Goal: Feedback & Contribution: Submit feedback/report problem

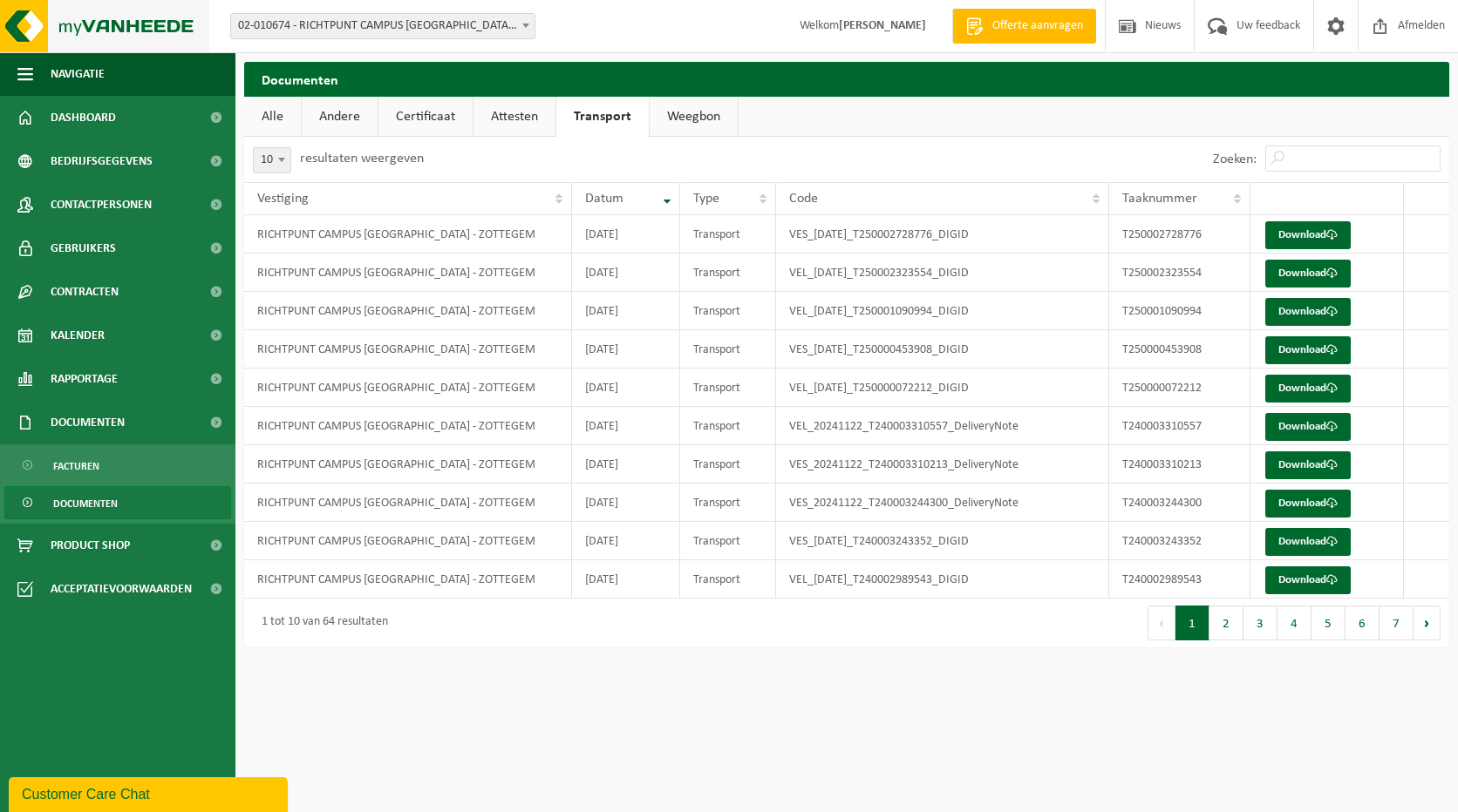
click at [36, 28] on img at bounding box center [104, 26] width 209 height 53
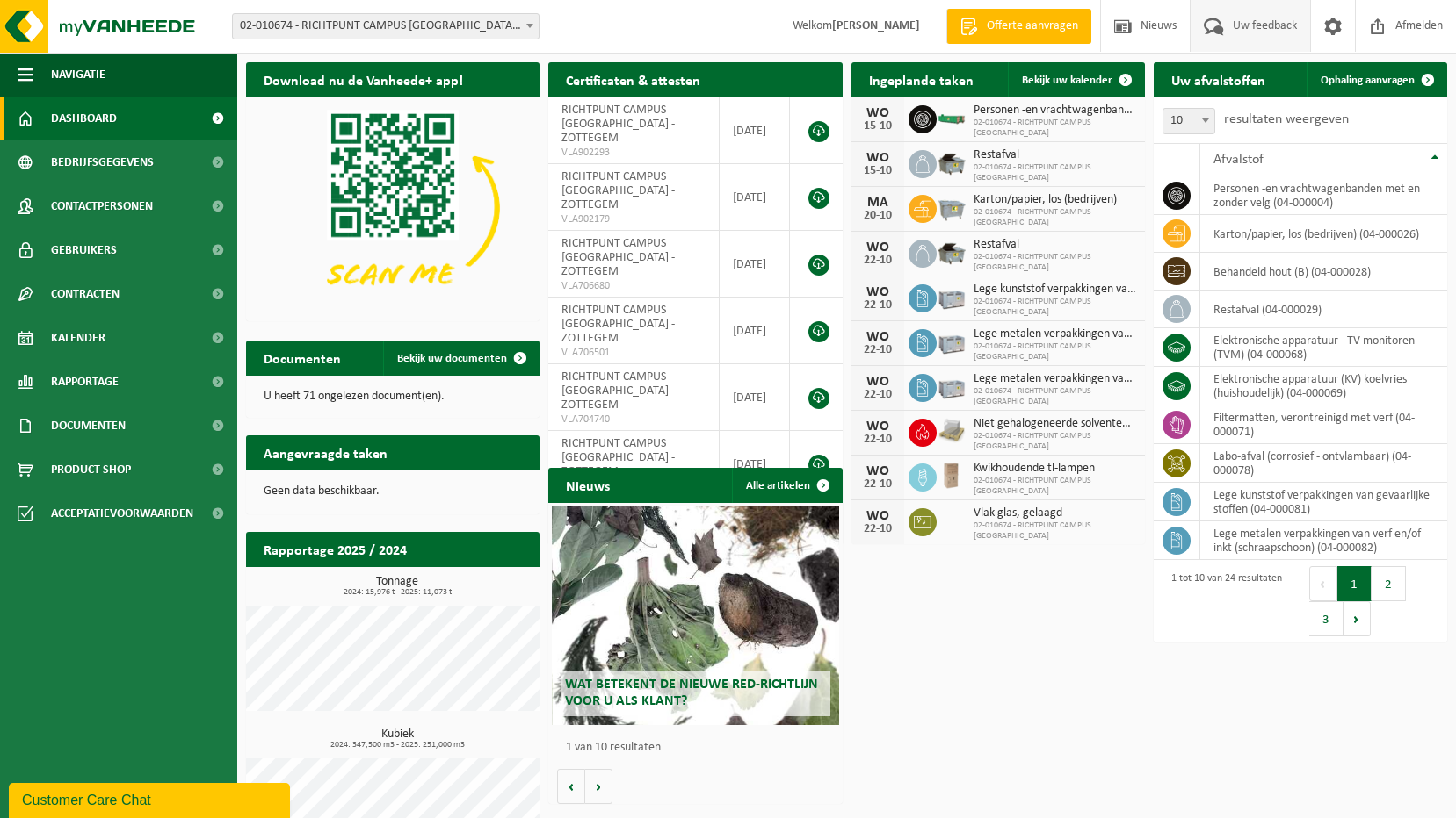
click at [1244, 29] on span "Uw feedback" at bounding box center [1264, 26] width 73 height 52
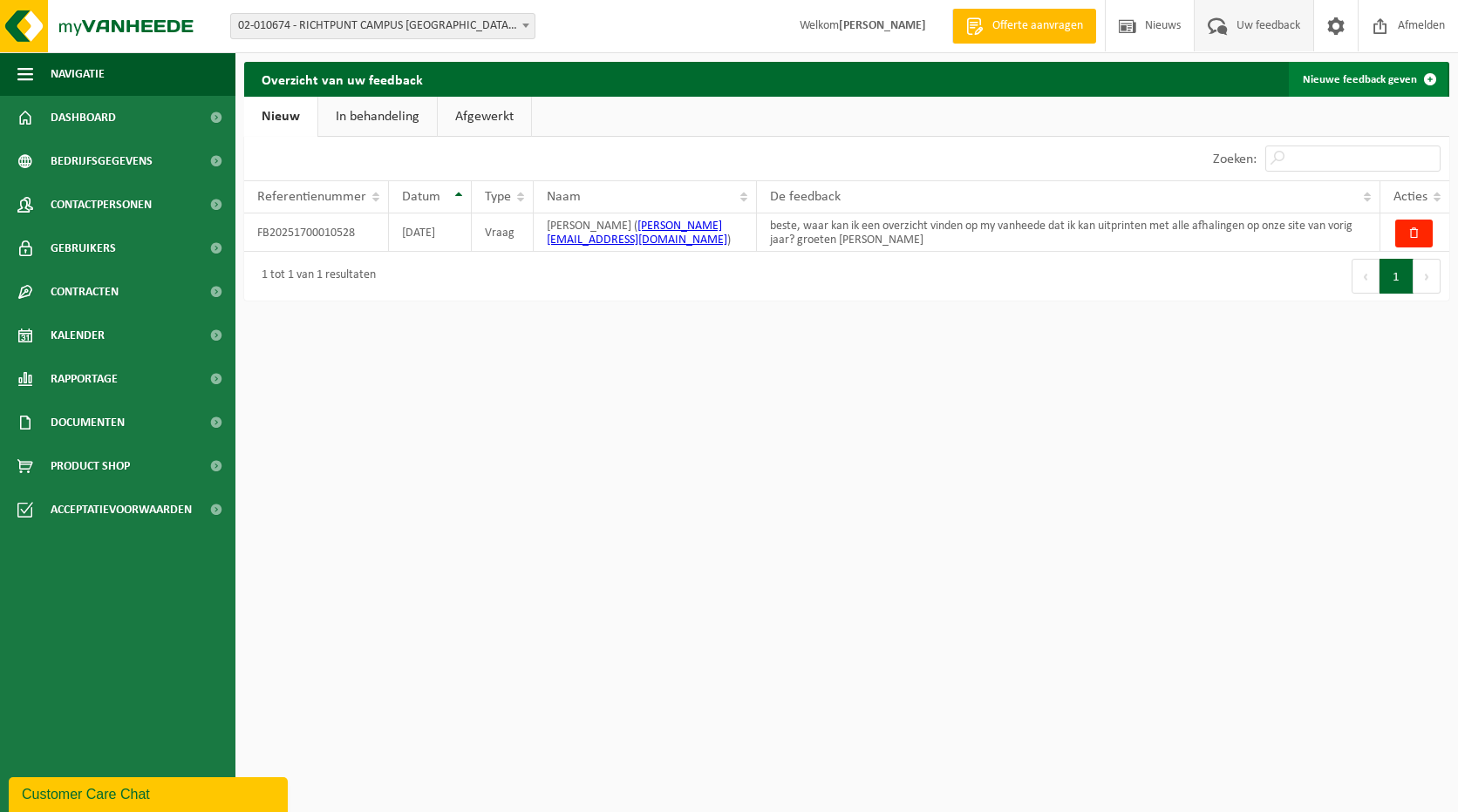
click at [1347, 85] on link "Nieuwe feedback geven" at bounding box center [1368, 78] width 159 height 35
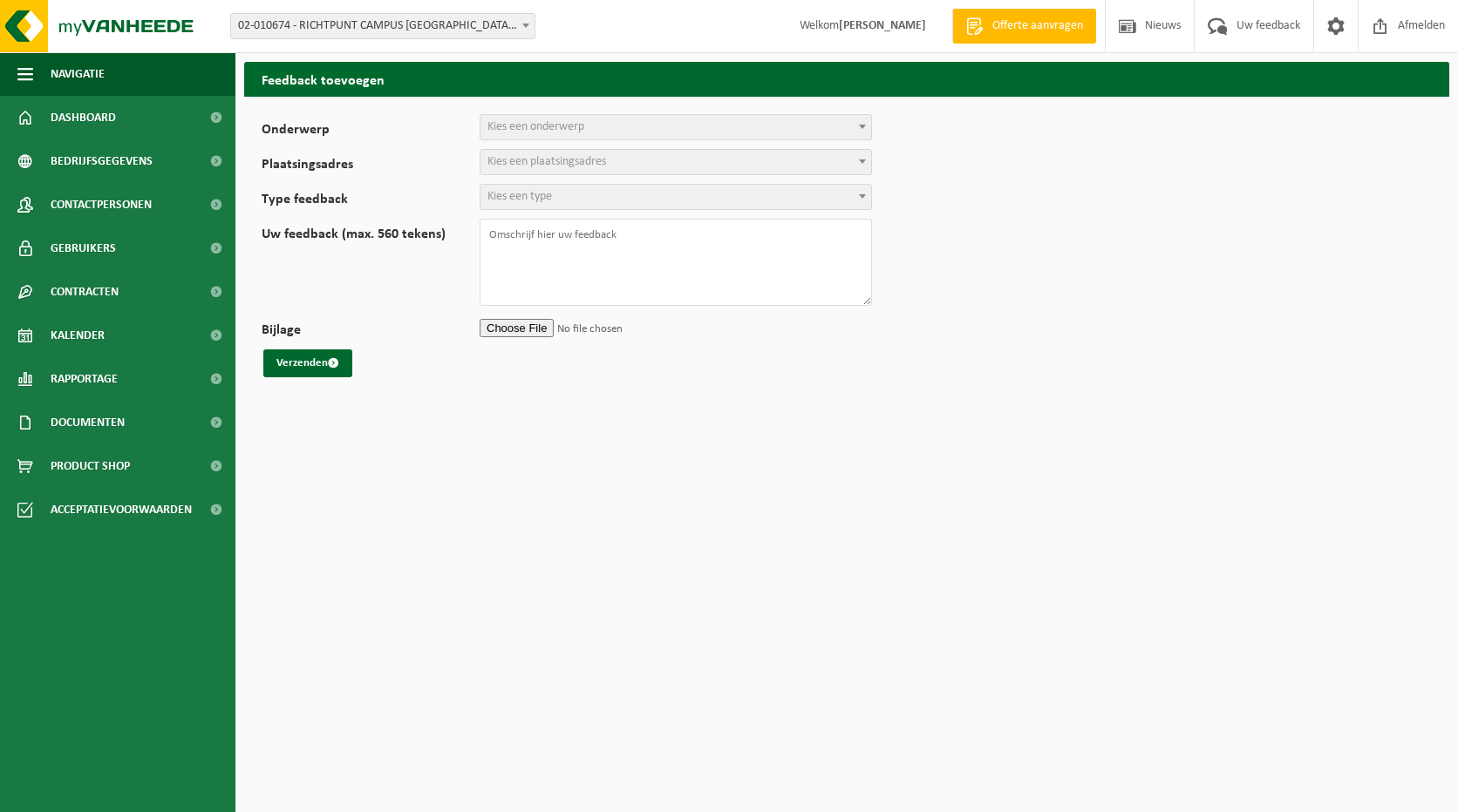
select select
click at [826, 124] on span "Kies een onderwerp" at bounding box center [675, 127] width 391 height 25
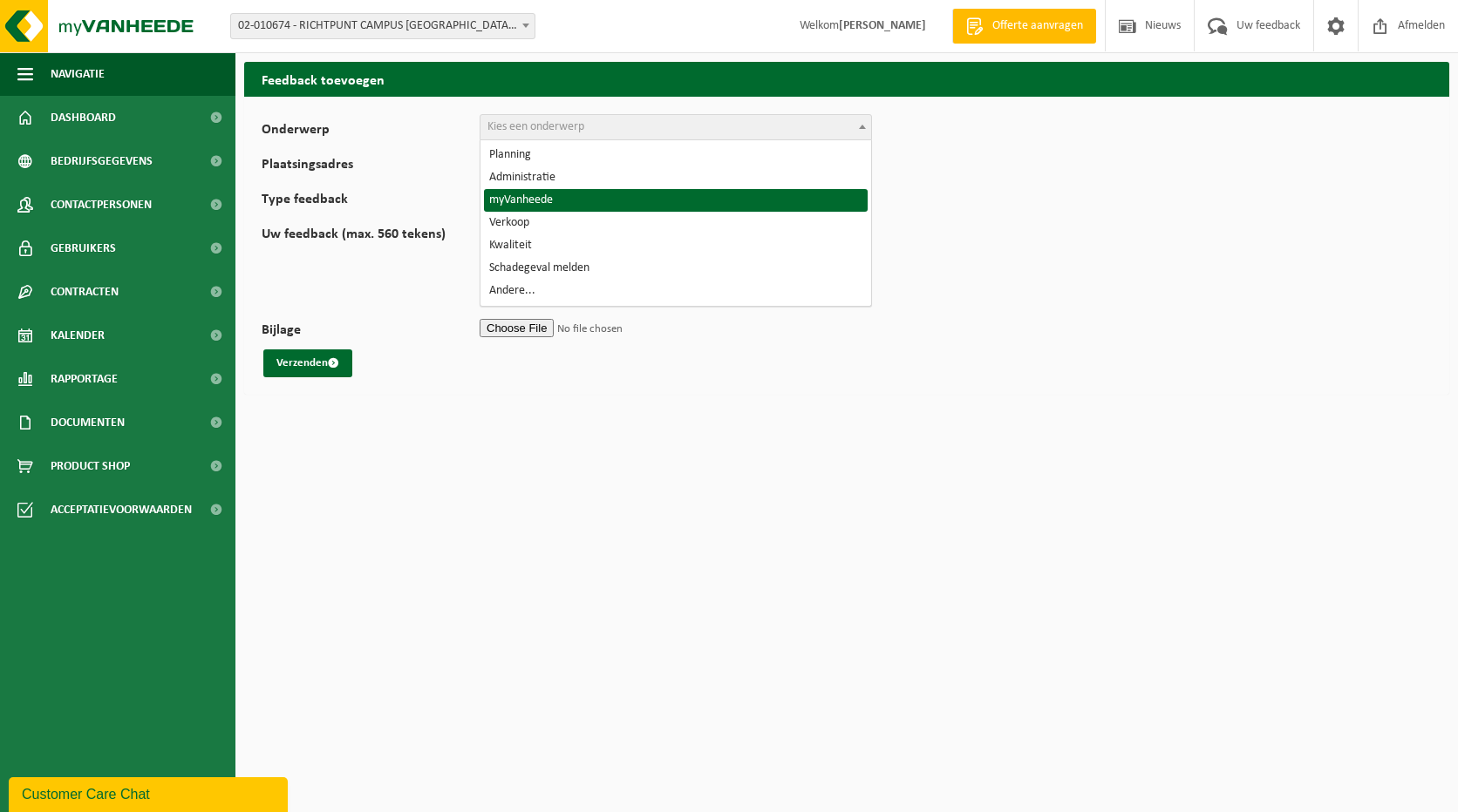
select select "11"
select select
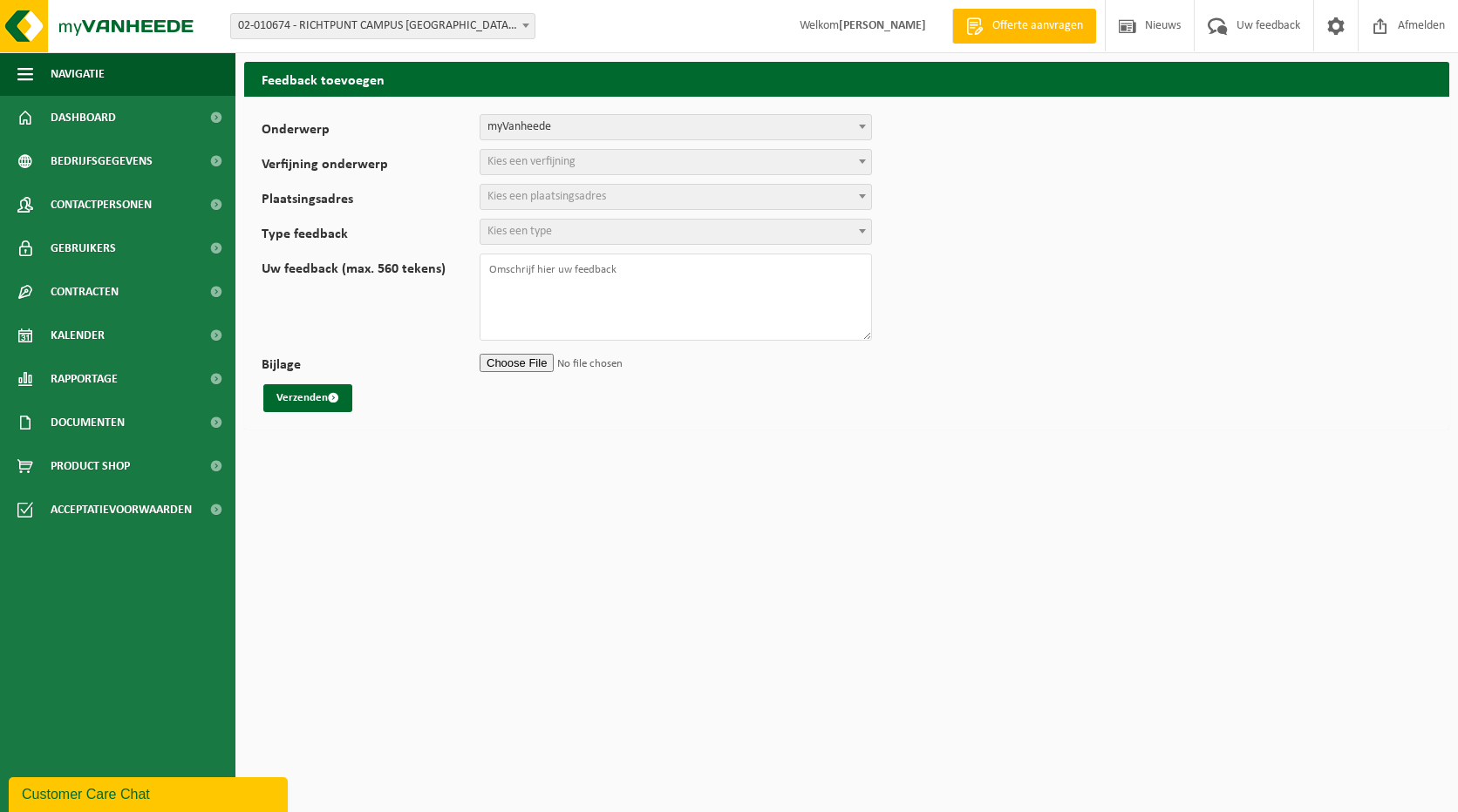
click at [879, 160] on div "Verfijning onderwerp Contactpersonen en gebruikers Contracten Kalender Rapporta…" at bounding box center [575, 162] width 628 height 26
click at [858, 160] on span at bounding box center [863, 161] width 18 height 23
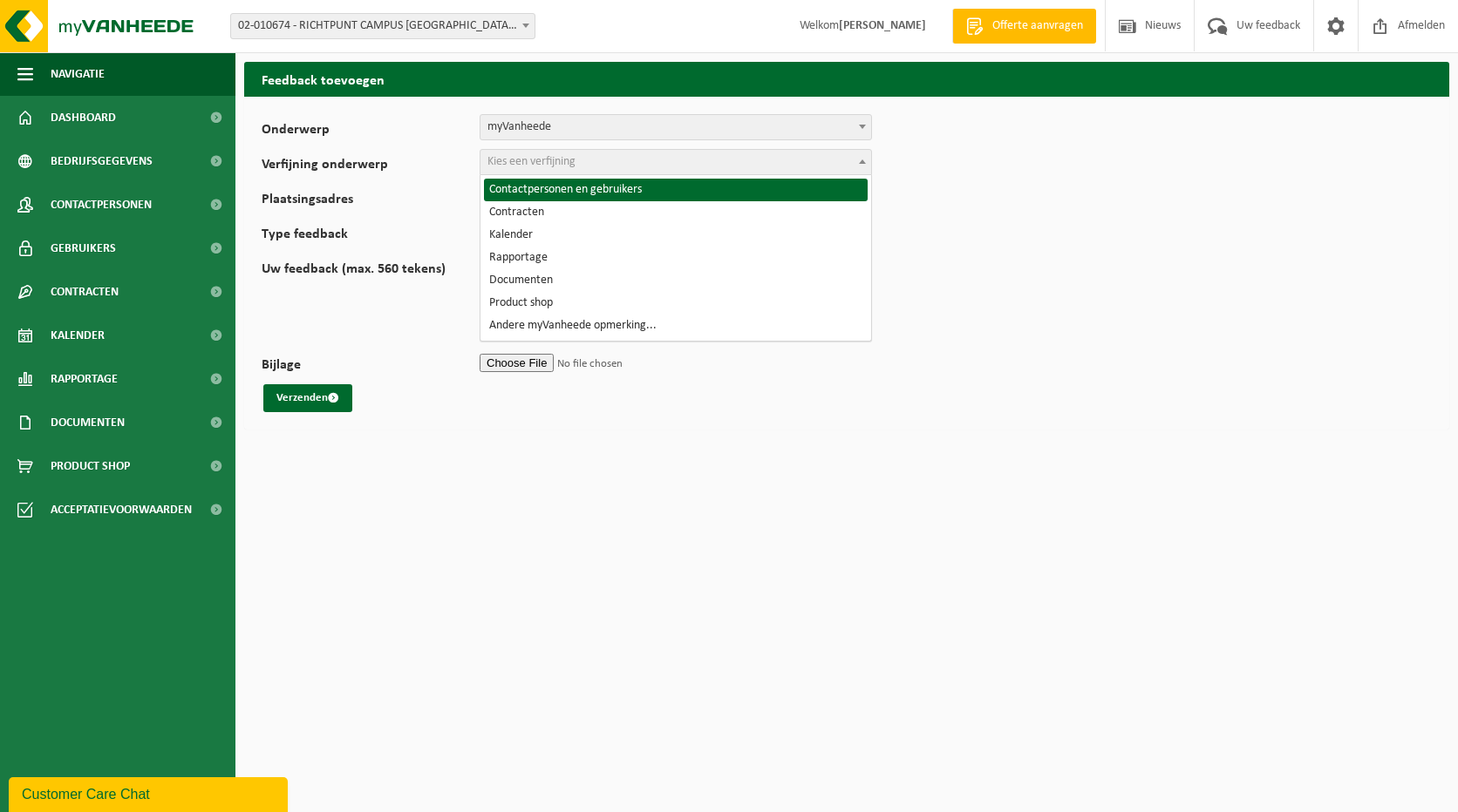
click at [858, 131] on span at bounding box center [863, 126] width 18 height 23
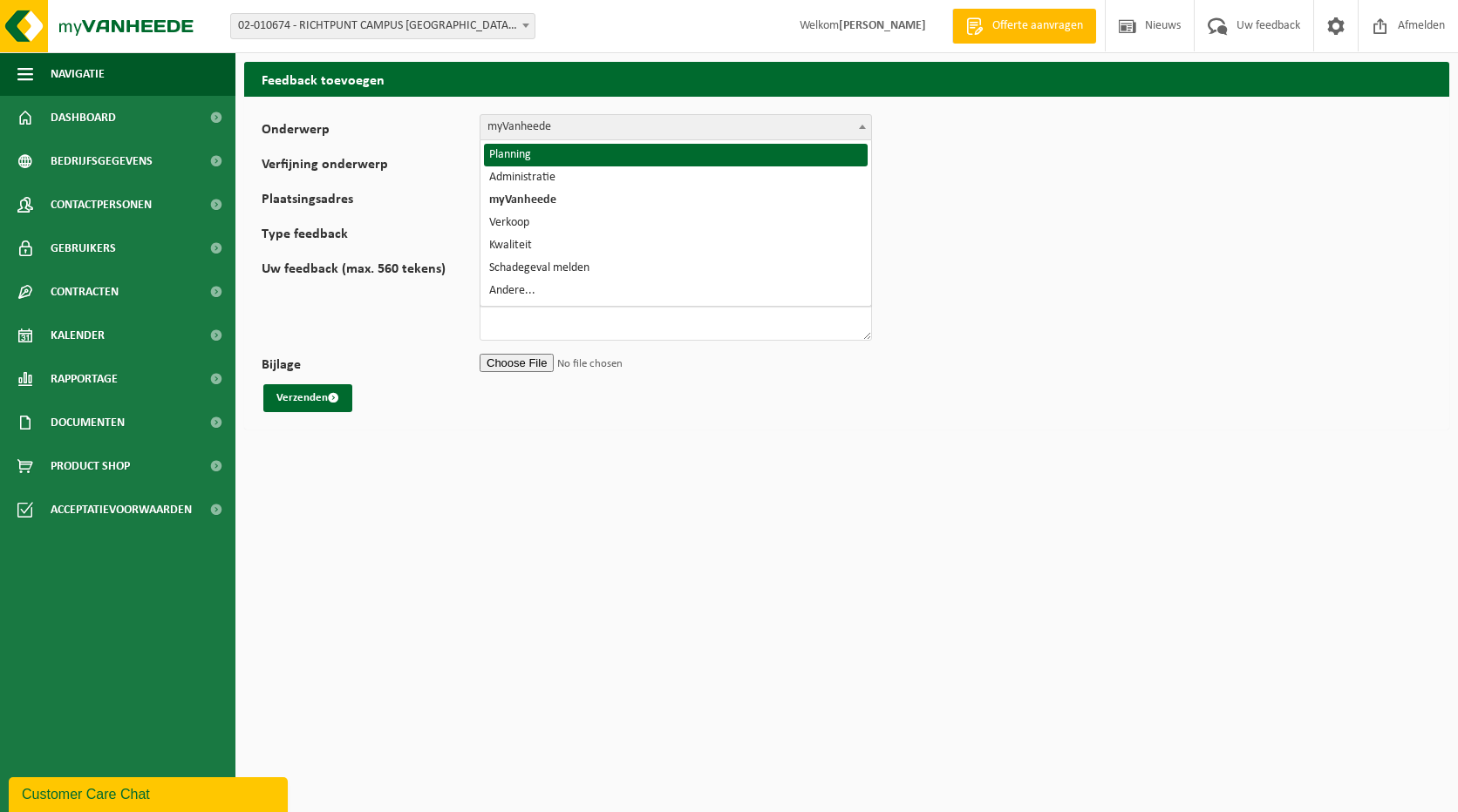
select select "1"
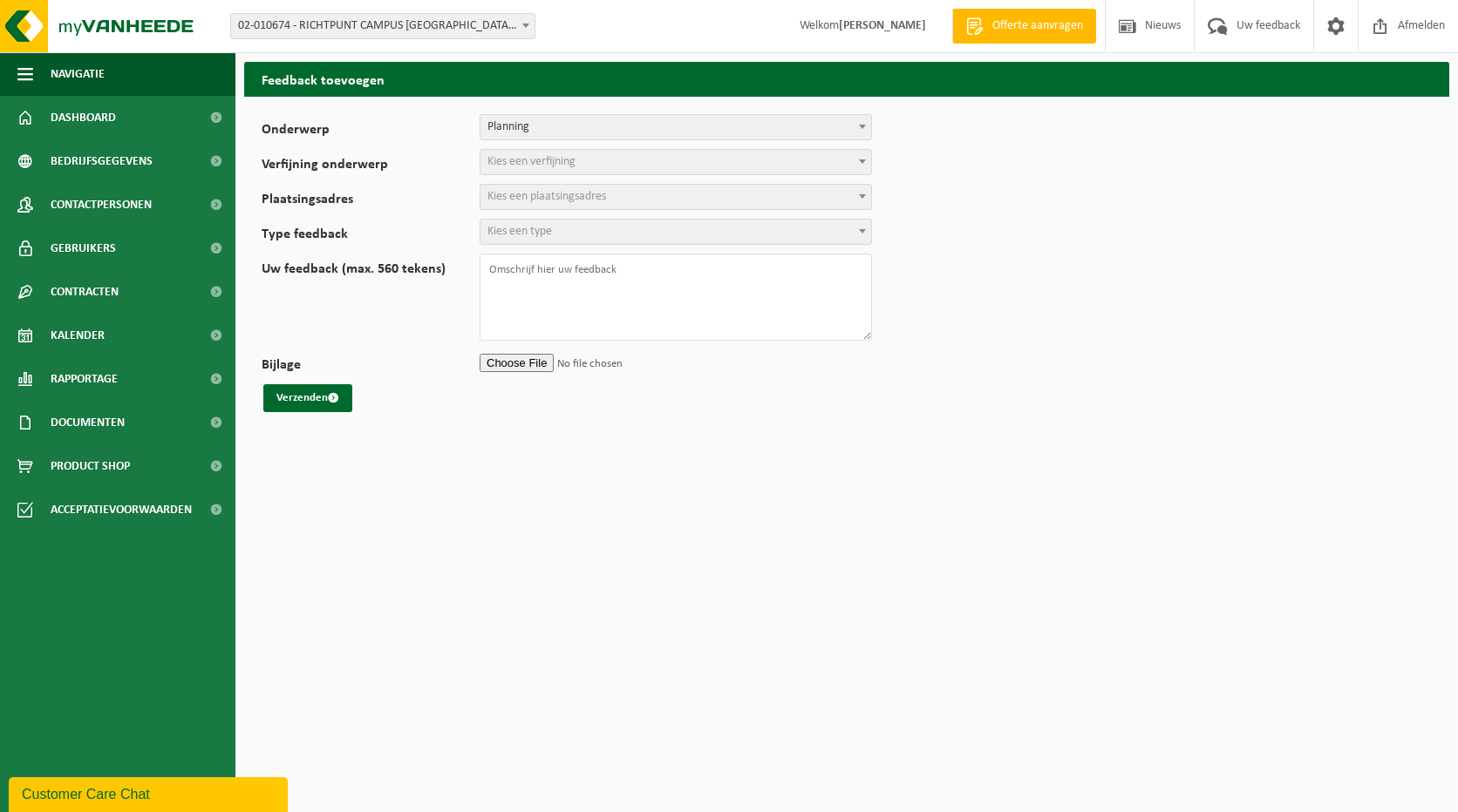
click at [833, 162] on span "Kies een verfijning" at bounding box center [675, 162] width 391 height 25
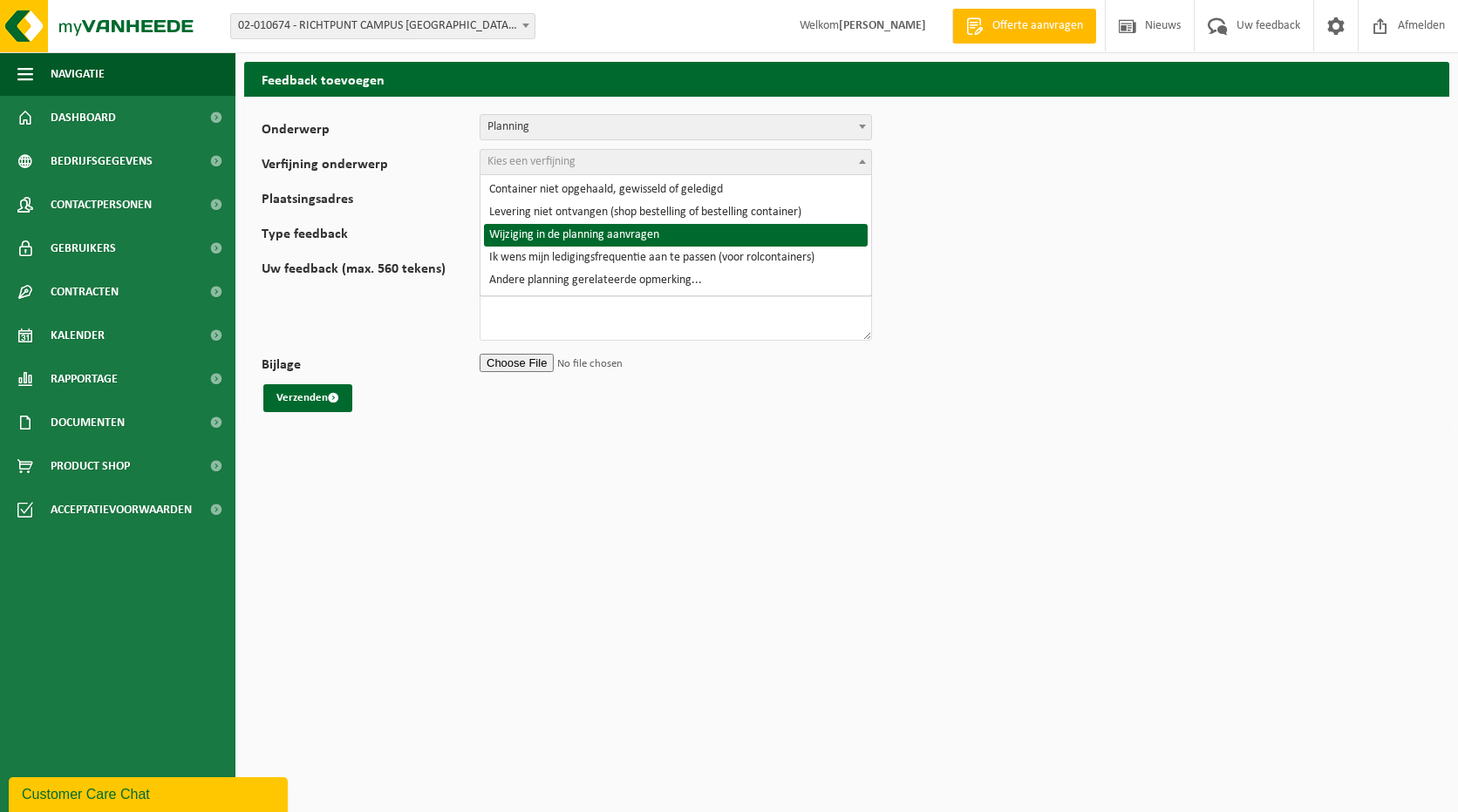
select select "4"
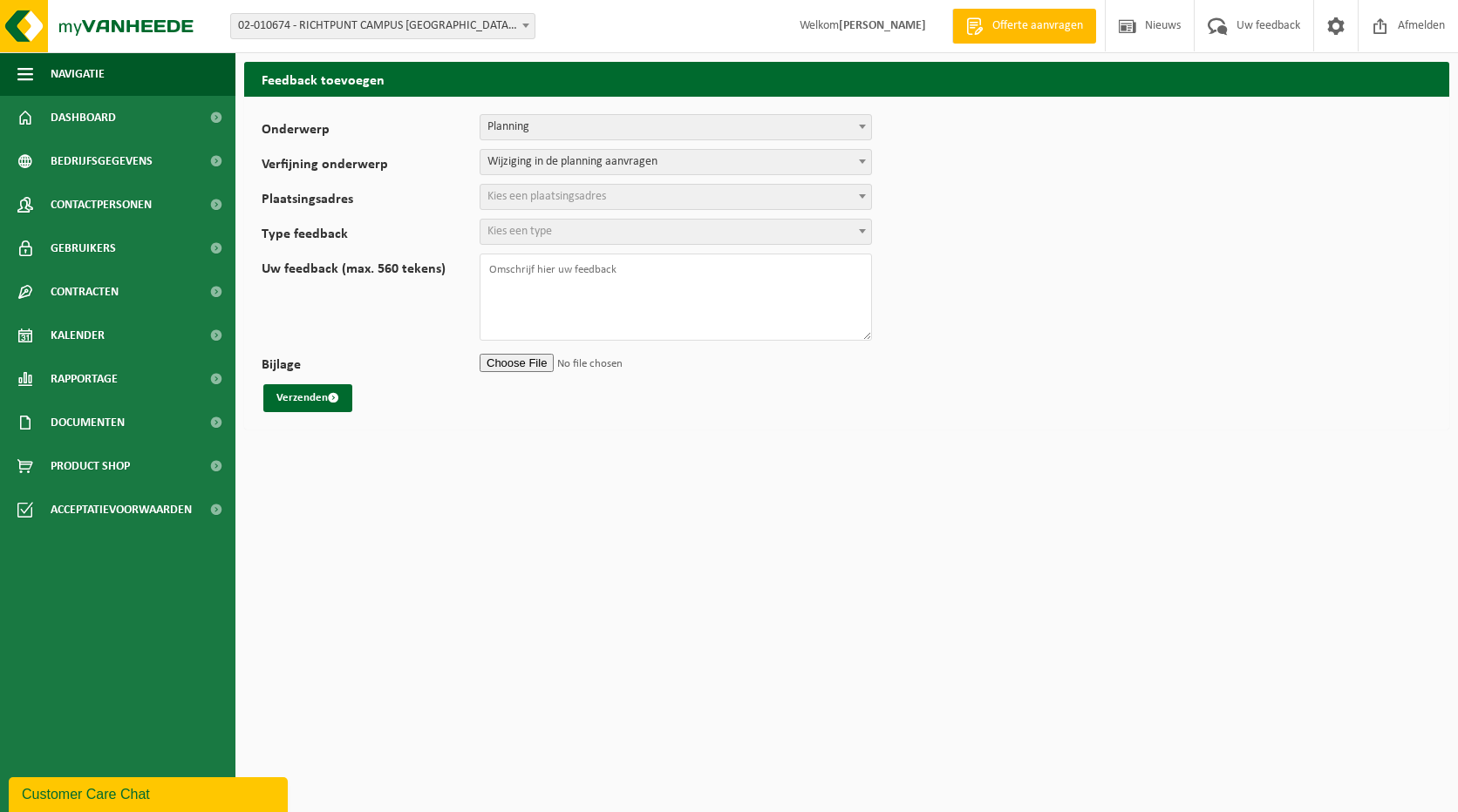
click at [767, 195] on span "Kies een plaatsingsadres" at bounding box center [675, 196] width 391 height 25
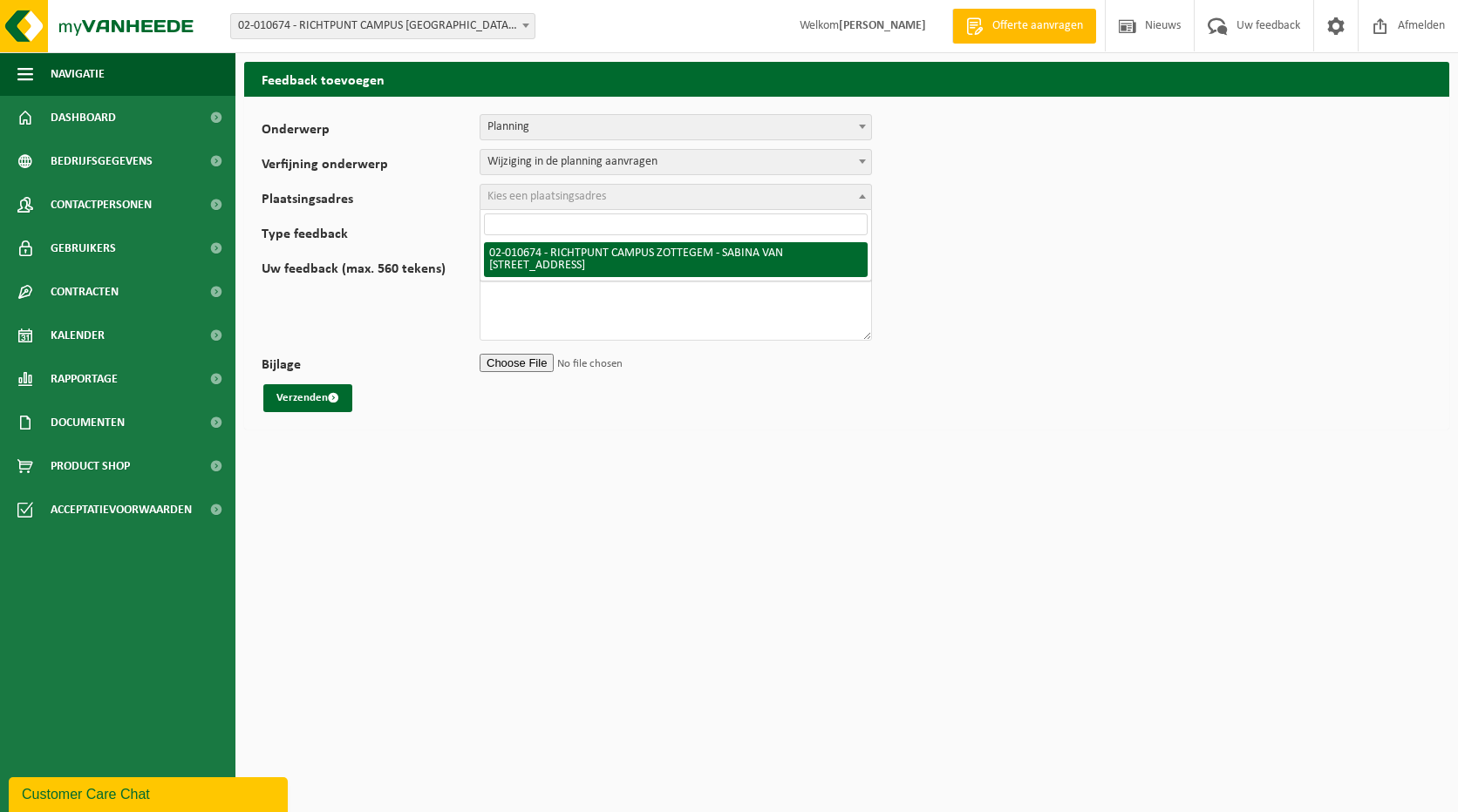
select select "19982"
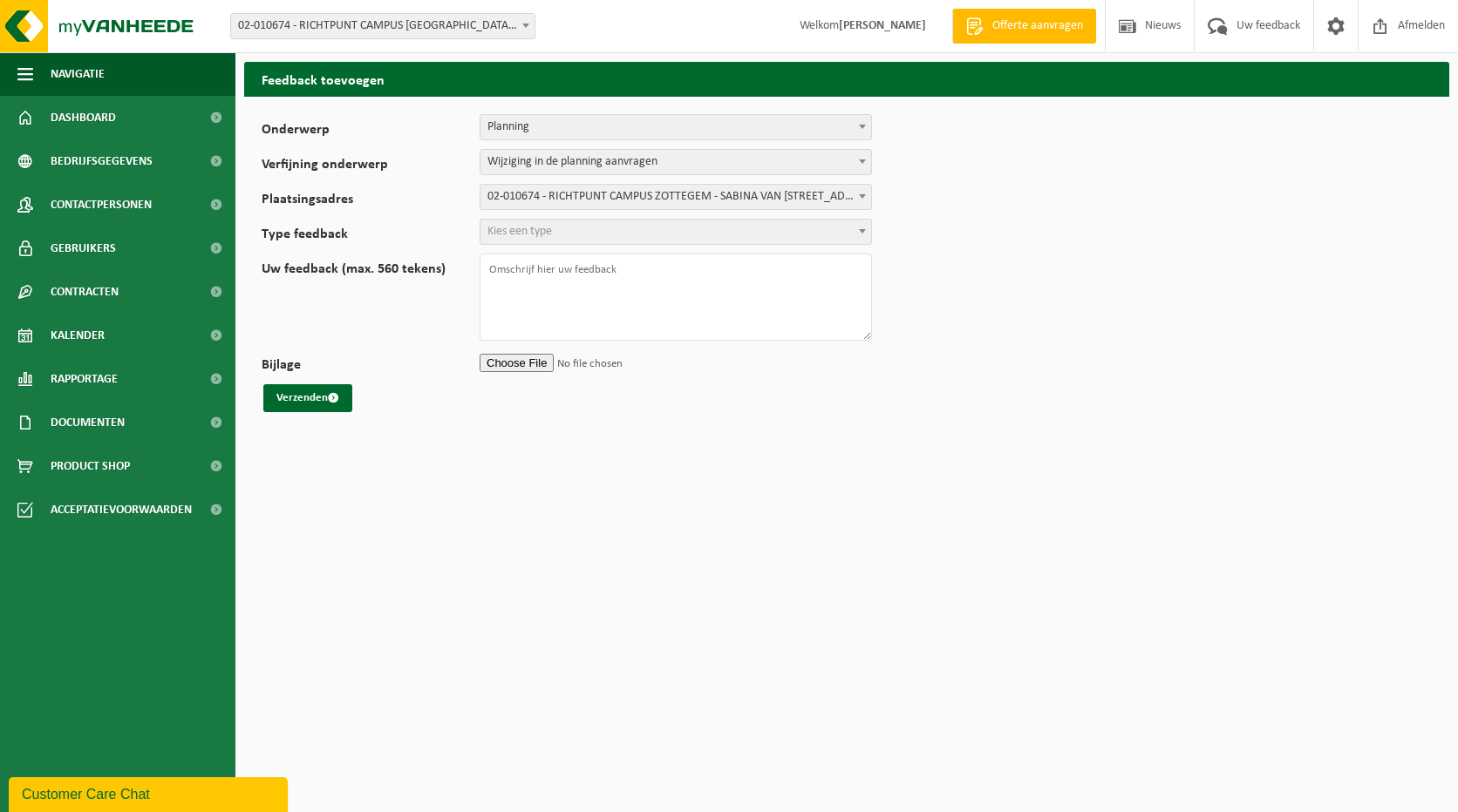
click at [791, 228] on span "Kies een type" at bounding box center [675, 232] width 391 height 25
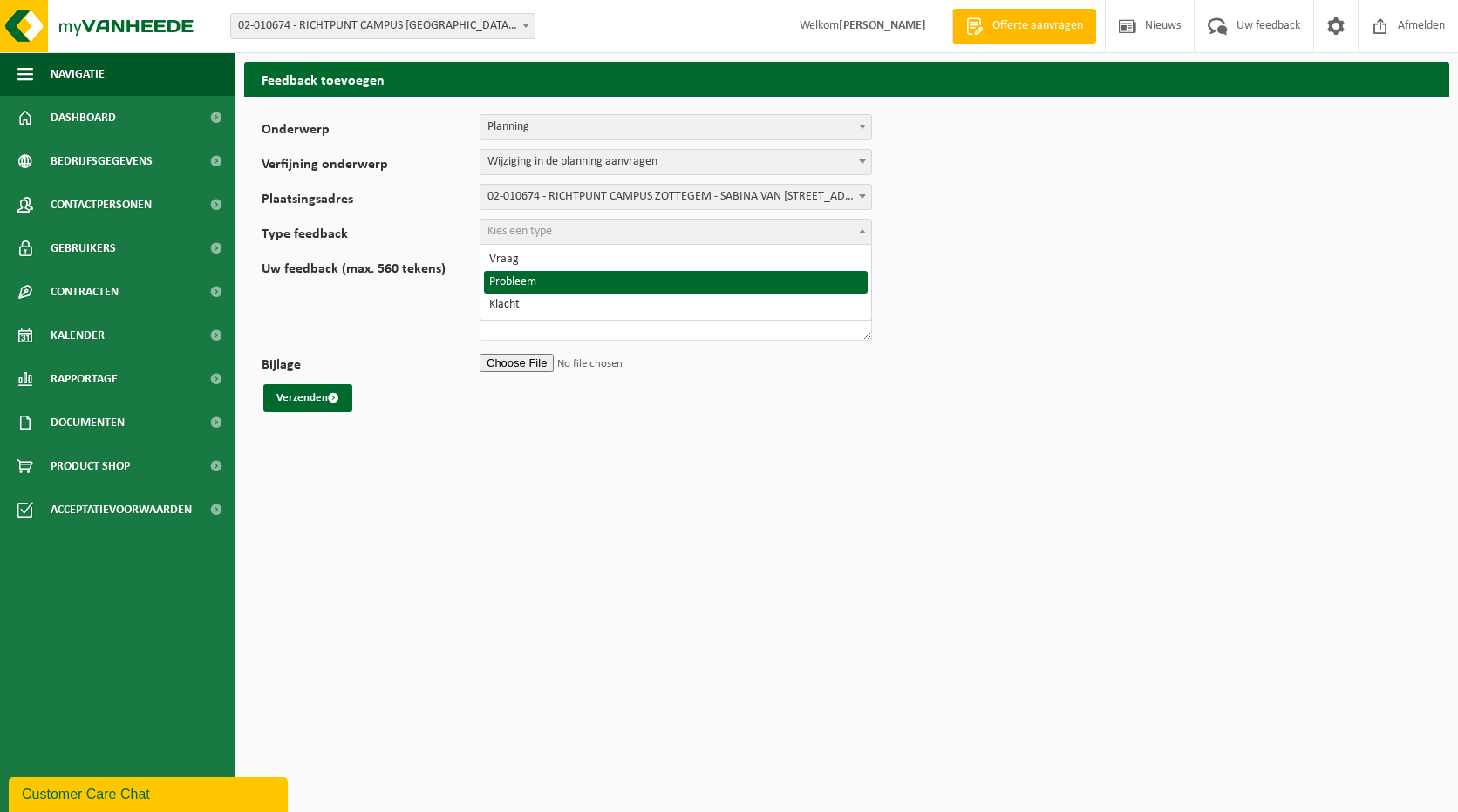
select select "ISS"
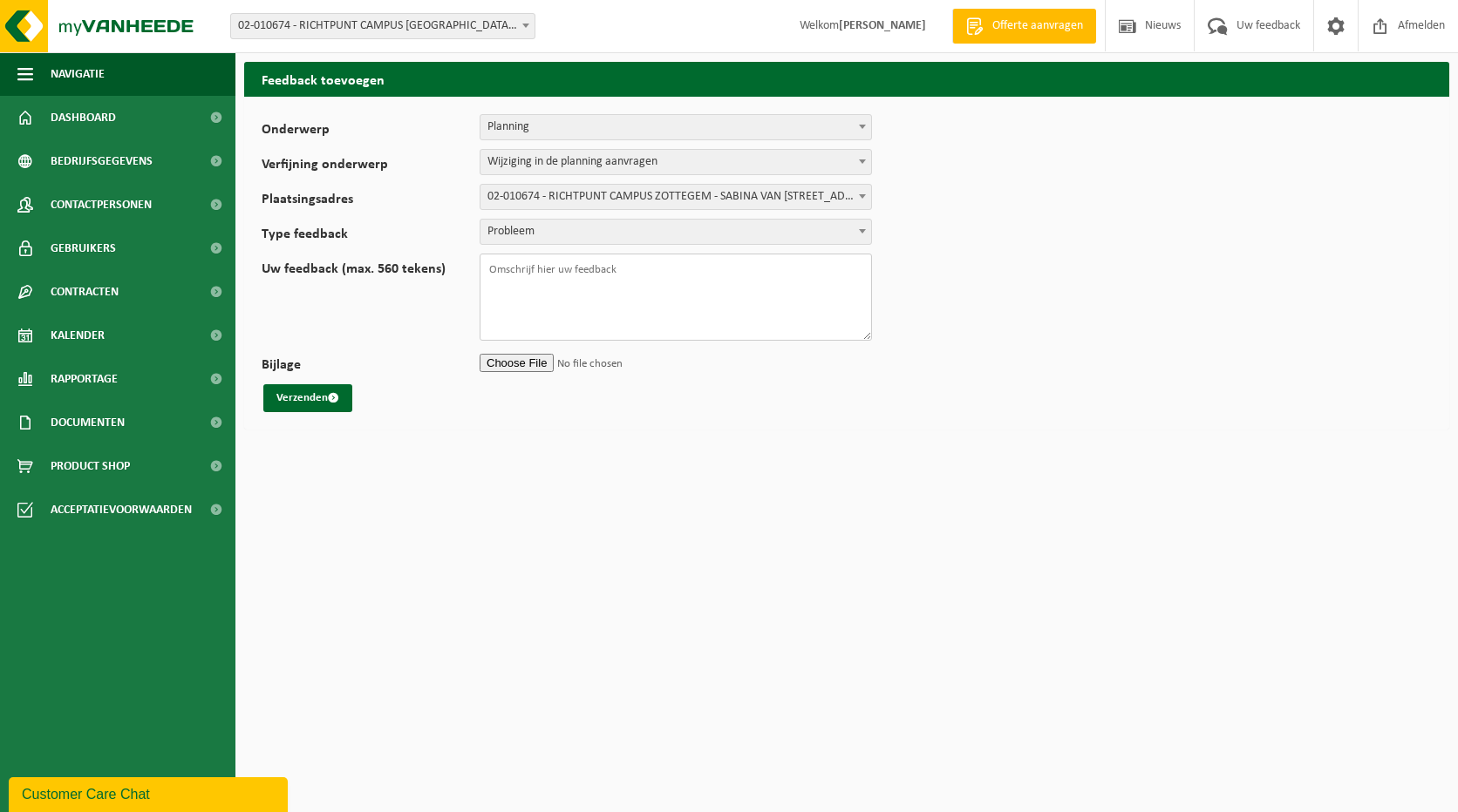
drag, startPoint x: 574, startPoint y: 265, endPoint x: 610, endPoint y: 268, distance: 36.1
click at [574, 264] on textarea "Uw feedback (max. 560 tekens)" at bounding box center [676, 297] width 393 height 87
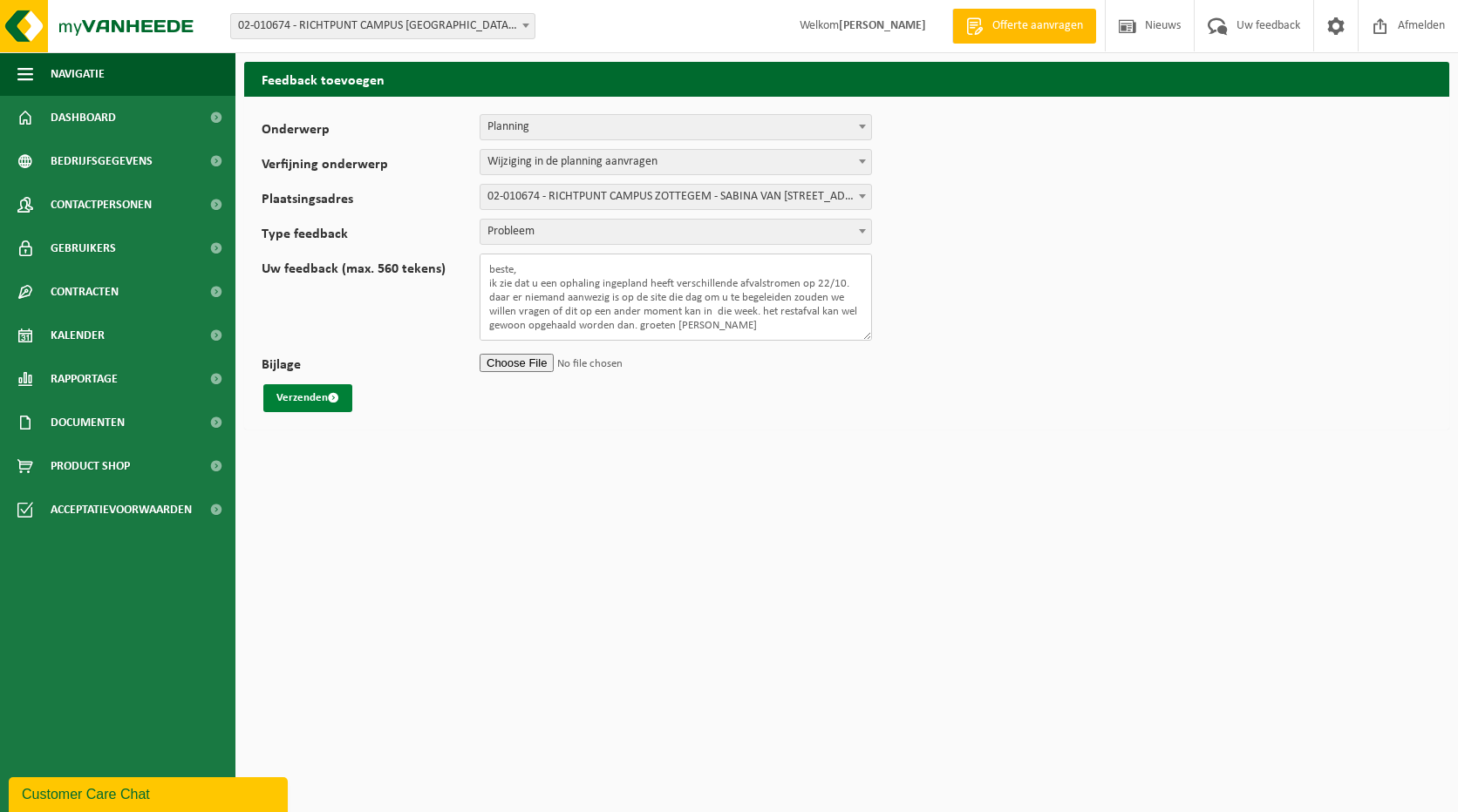
type textarea "beste, ik zie dat u een ophaling ingepland heeft verschillende afvalstromen op …"
click at [306, 397] on button "Verzenden" at bounding box center [308, 399] width 89 height 28
